Goal: Navigation & Orientation: Find specific page/section

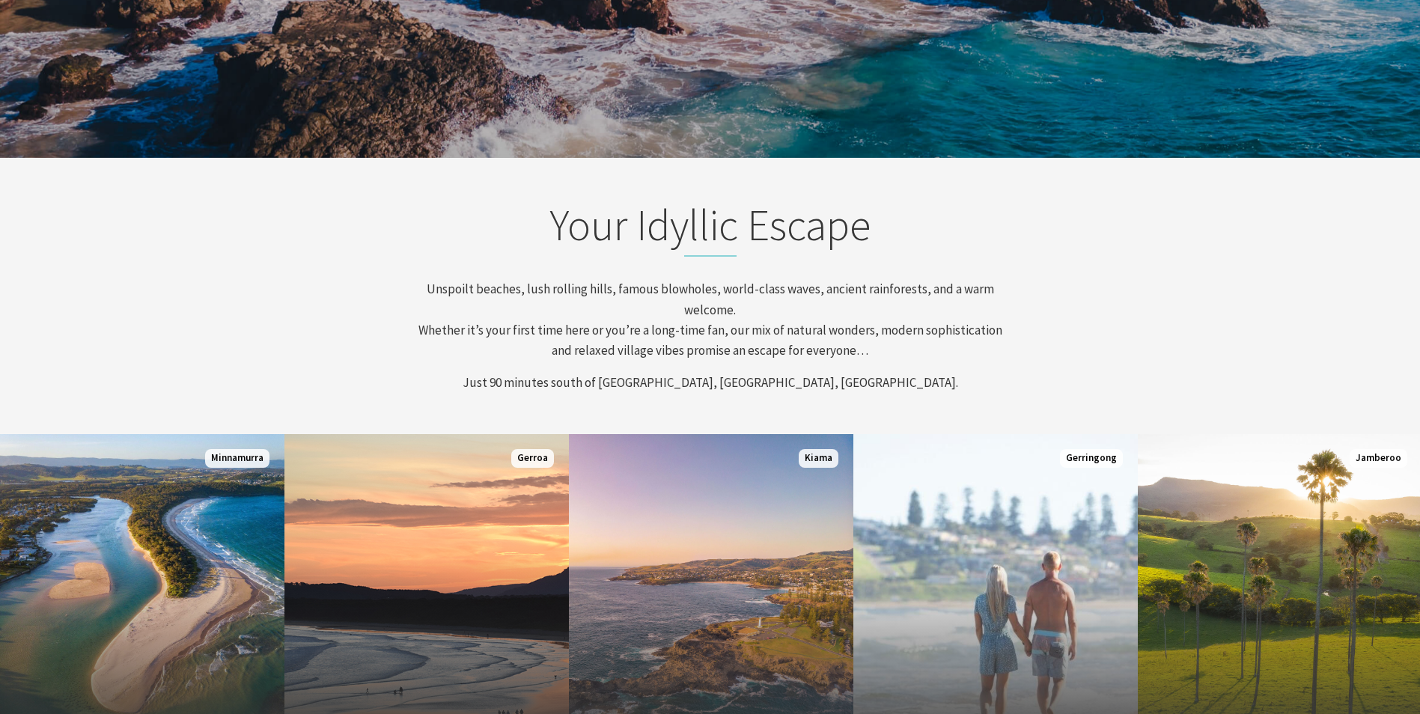
scroll to position [75, 0]
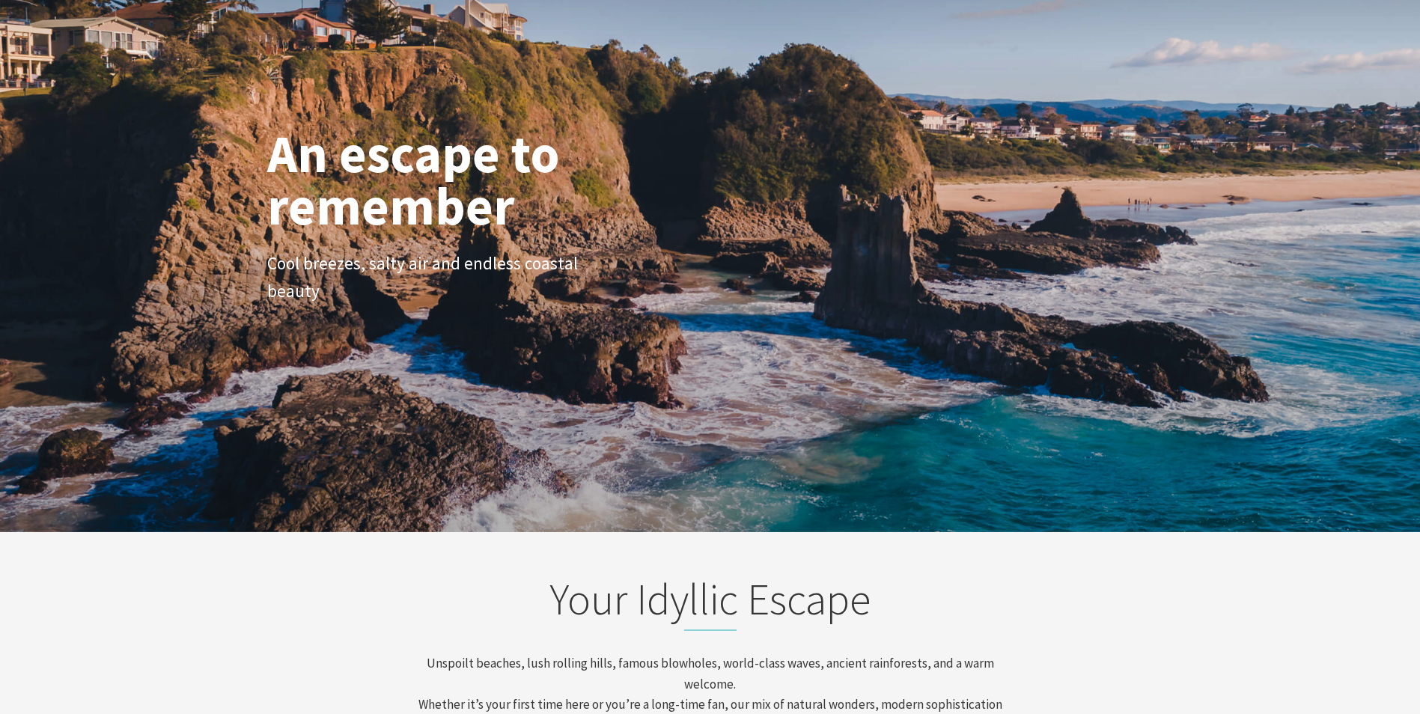
click at [282, 590] on div "Your Idyllic Escape Unspoilt beaches, lush rolling hills, famous blowholes, wor…" at bounding box center [710, 670] width 898 height 195
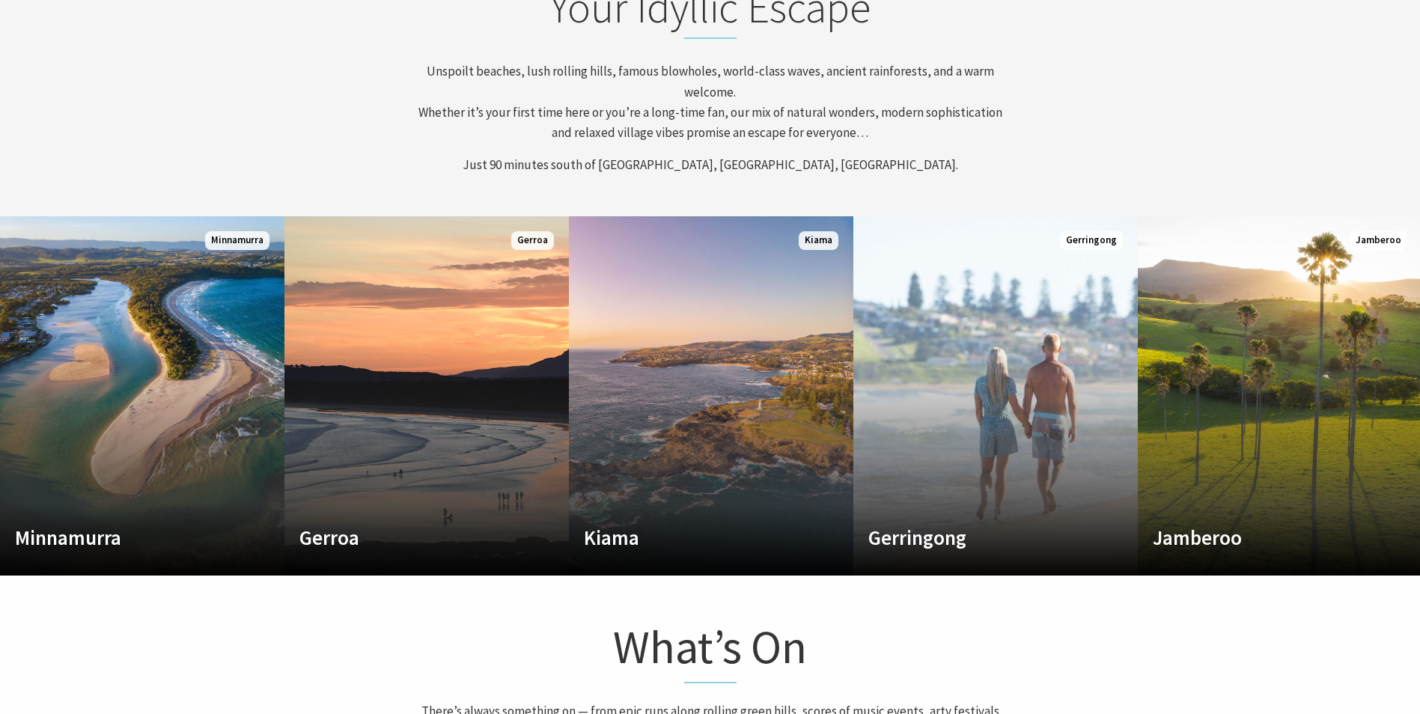
scroll to position [674, 0]
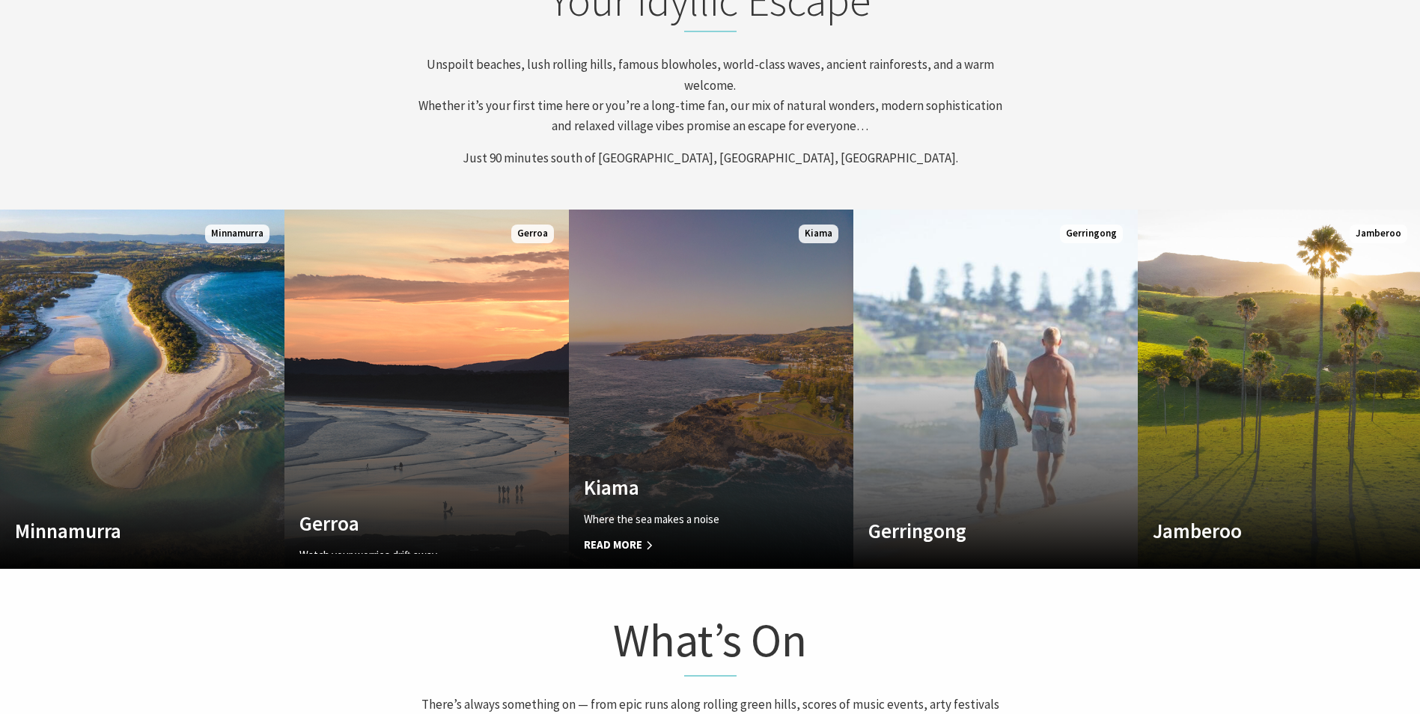
click at [661, 456] on link "Custom Image Used Kiama Where the sea makes a noise Read More Kiama" at bounding box center [711, 389] width 284 height 359
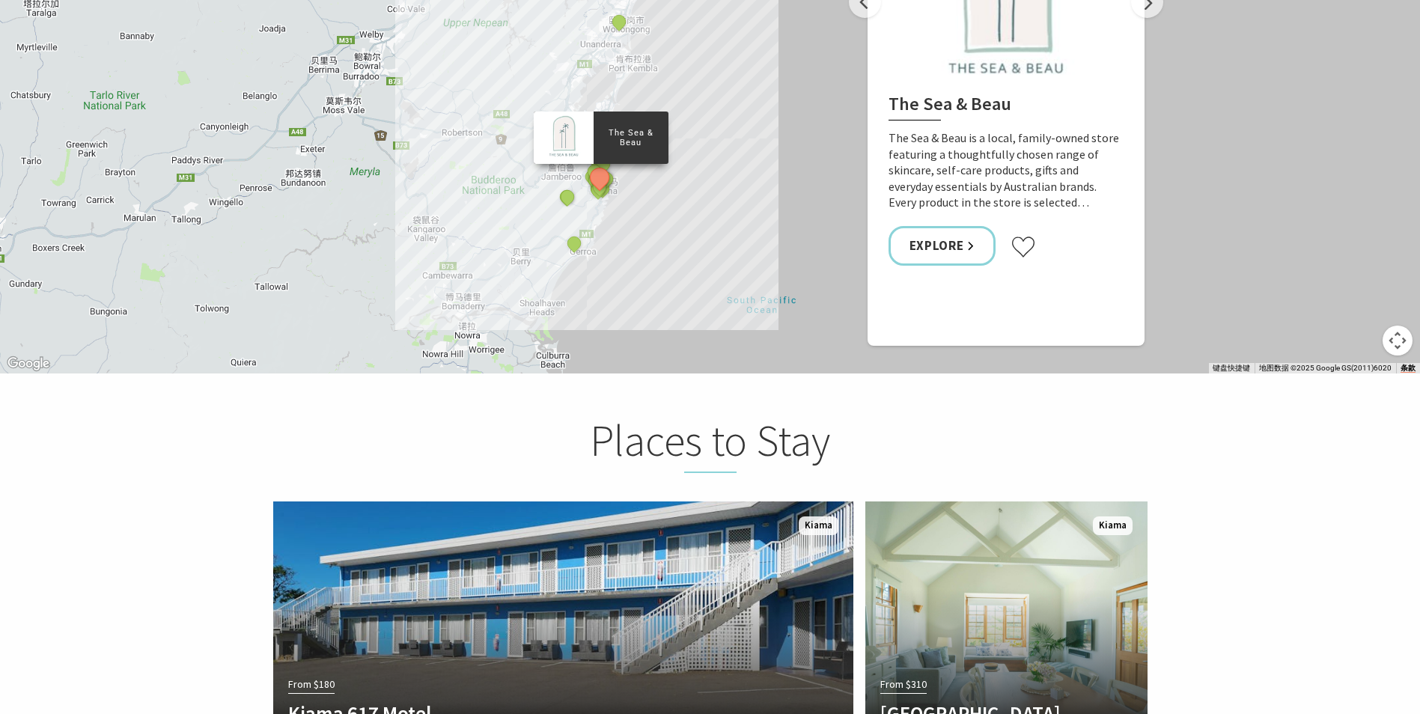
scroll to position [3293, 0]
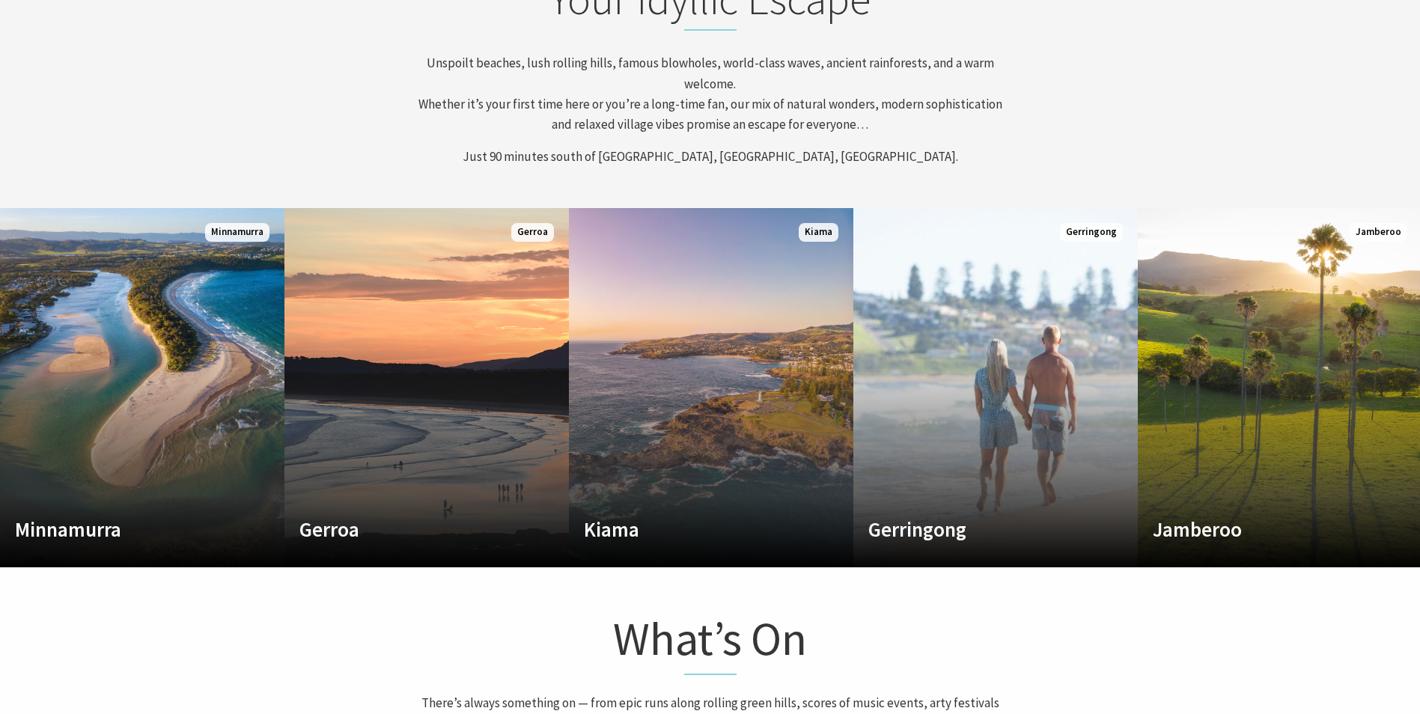
scroll to position [270, 1431]
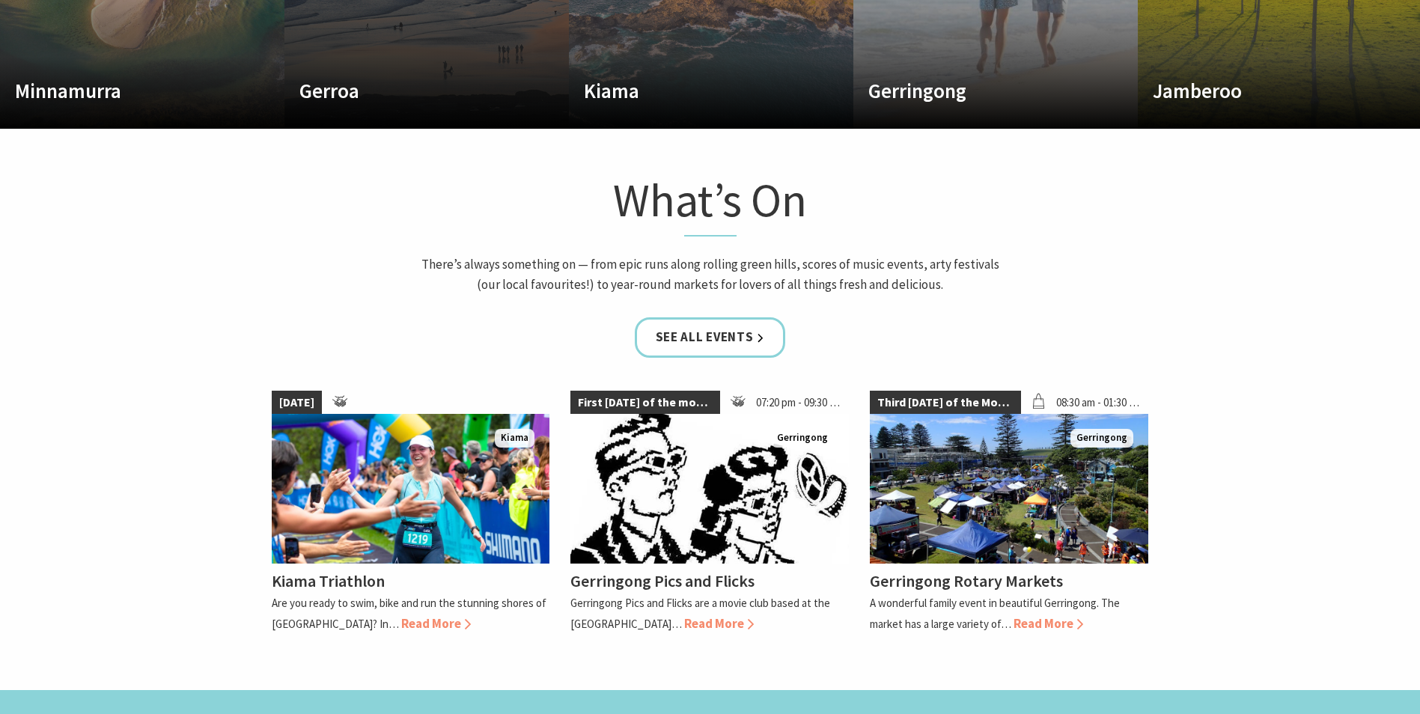
scroll to position [1422, 0]
